Goal: Transaction & Acquisition: Purchase product/service

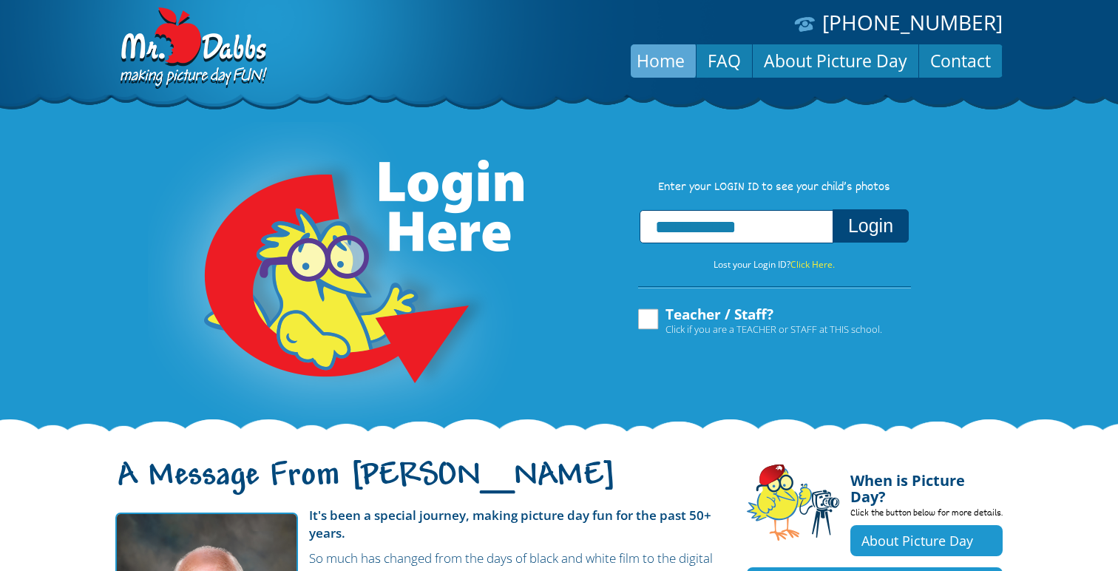
type input "**********"
click at [894, 222] on button "Login" at bounding box center [871, 225] width 76 height 33
click at [878, 237] on button "Login" at bounding box center [871, 225] width 76 height 33
